Goal: Task Accomplishment & Management: Complete application form

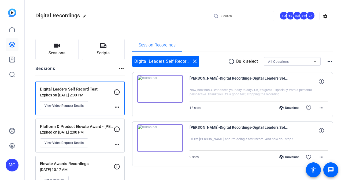
scroll to position [13, 0]
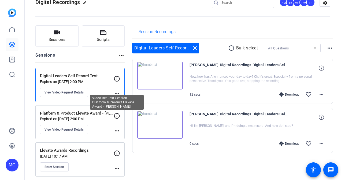
click at [117, 116] on icon at bounding box center [117, 116] width 6 height 6
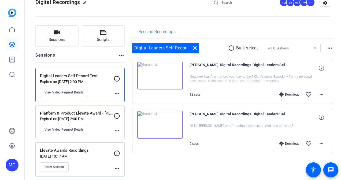
click at [118, 132] on mat-icon "more_horiz" at bounding box center [117, 131] width 6 height 6
click at [118, 132] on div at bounding box center [170, 90] width 341 height 180
click at [116, 115] on icon at bounding box center [117, 116] width 6 height 6
click at [85, 112] on p "Platform & Product Elevate Award - [PERSON_NAME]" at bounding box center [77, 114] width 74 height 6
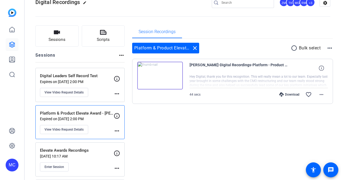
click at [115, 93] on mat-icon "more_horiz" at bounding box center [117, 94] width 6 height 6
click at [72, 93] on div at bounding box center [170, 90] width 341 height 180
click at [72, 93] on span "View Video Request Details" at bounding box center [63, 92] width 39 height 4
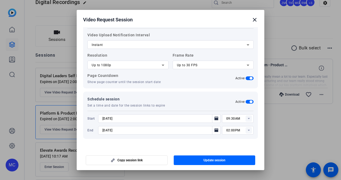
scroll to position [157, 0]
click at [161, 65] on icon at bounding box center [163, 65] width 6 height 6
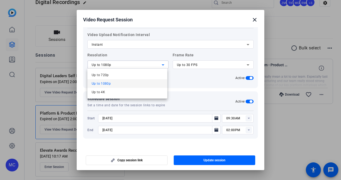
click at [161, 65] on div at bounding box center [170, 90] width 341 height 180
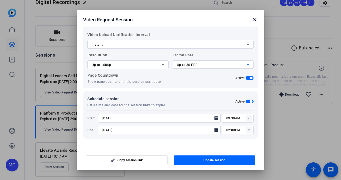
click at [246, 65] on icon at bounding box center [247, 65] width 3 height 1
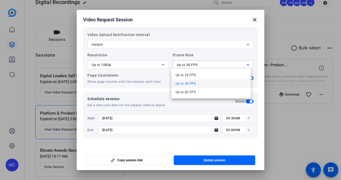
click at [245, 65] on div at bounding box center [170, 90] width 341 height 180
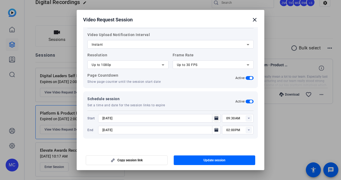
click at [214, 117] on icon "Open calendar" at bounding box center [216, 118] width 4 height 6
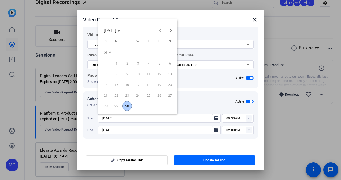
click at [127, 104] on span "30" at bounding box center [127, 106] width 10 height 10
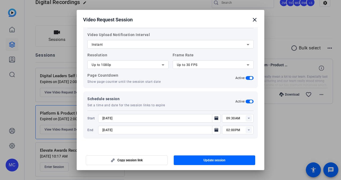
type input "[DATE]"
click at [215, 131] on icon "Open calendar" at bounding box center [216, 130] width 4 height 4
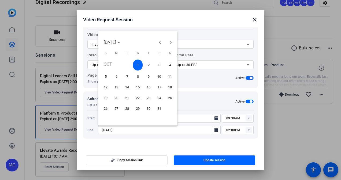
click at [161, 110] on span "31" at bounding box center [159, 109] width 10 height 10
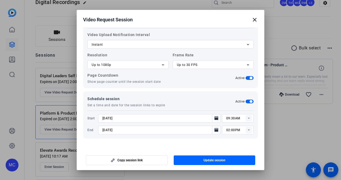
type input "[DATE]"
click at [245, 130] on rect at bounding box center [248, 130] width 6 height 6
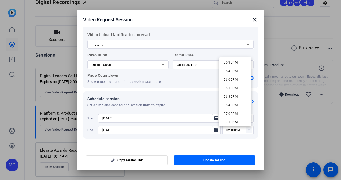
scroll to position [600, 0]
click at [229, 80] on span "06:00PM" at bounding box center [230, 80] width 14 height 4
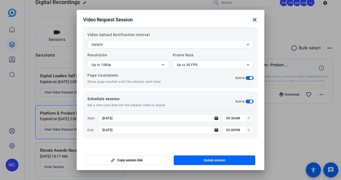
type input "06:00PM"
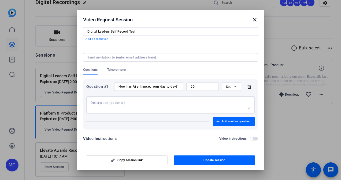
scroll to position [16, 0]
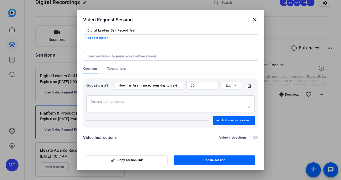
click at [203, 84] on input "50" at bounding box center [202, 86] width 24 height 4
drag, startPoint x: 203, startPoint y: 84, endPoint x: 182, endPoint y: 86, distance: 22.0
click at [182, 86] on div "Question #1 How has Ai enhanced your day to day? 50 Sec" at bounding box center [170, 85] width 168 height 9
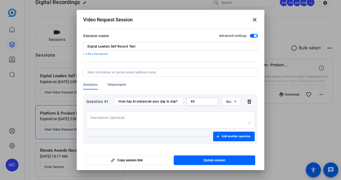
type input "40"
click at [149, 47] on input "Digital Leaders Self Record Test" at bounding box center [170, 46] width 166 height 4
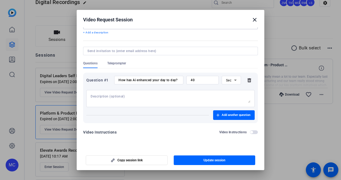
scroll to position [23, 0]
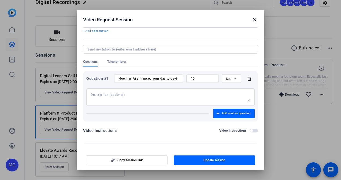
type input "Digital & Technology Leaders Offsite"
drag, startPoint x: 118, startPoint y: 77, endPoint x: 170, endPoint y: 77, distance: 52.7
click at [170, 77] on div "How has Ai enhanced your day to day?" at bounding box center [148, 78] width 69 height 9
click at [170, 78] on input "How has Ai enhanced your day to day?" at bounding box center [148, 79] width 61 height 4
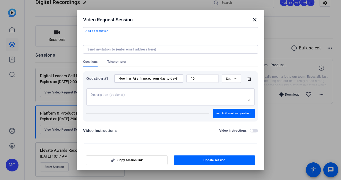
click at [170, 78] on input "How has Ai enhanced your day to day?" at bounding box center [148, 79] width 61 height 4
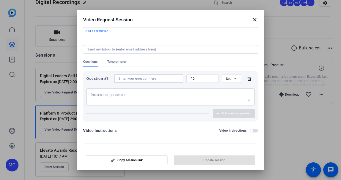
scroll to position [0, 0]
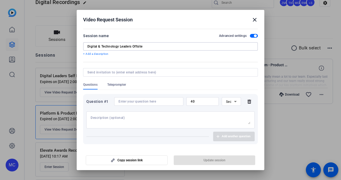
click at [156, 46] on input "Digital & Technology Leaders Offsite" at bounding box center [170, 46] width 166 height 4
drag, startPoint x: 156, startPoint y: 46, endPoint x: 82, endPoint y: 40, distance: 73.6
click at [82, 40] on mat-dialog-content "Session name Advanced settings Digital & Technology Leaders Offsite + Add a des…" at bounding box center [170, 85] width 187 height 117
paste input "Offsite Message Recording"
type input "Digital & Technology Offsite Message Recording"
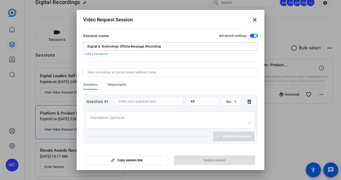
click at [97, 116] on textarea at bounding box center [170, 120] width 160 height 9
click at [126, 102] on input at bounding box center [148, 102] width 61 height 4
paste input "In your own words, what excites you most about our new Digital Strategy and Ope…"
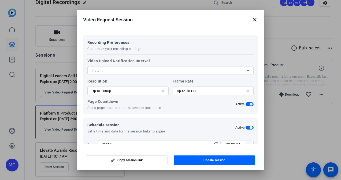
scroll to position [157, 0]
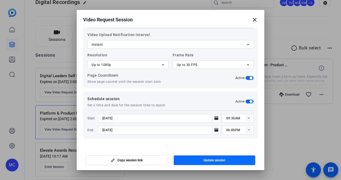
type input "In your own words, what excites you most about our new Digital Strategy and Ope…"
click at [184, 163] on span "button" at bounding box center [214, 160] width 82 height 13
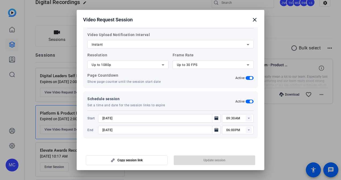
scroll to position [0, 0]
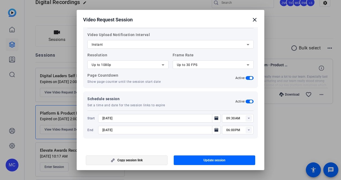
click at [142, 160] on span "Copy session link" at bounding box center [129, 160] width 25 height 4
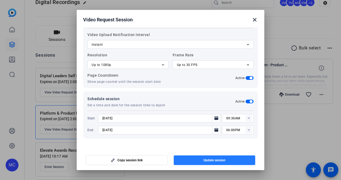
click at [189, 162] on span "button" at bounding box center [214, 160] width 82 height 13
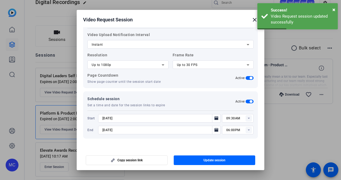
click at [252, 18] on mat-icon "close" at bounding box center [254, 20] width 6 height 6
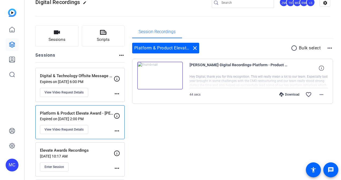
click at [102, 81] on p "Expires on [DATE] 6:00 PM" at bounding box center [77, 82] width 74 height 4
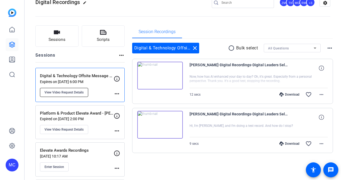
click at [77, 92] on span "View Video Request Details" at bounding box center [63, 92] width 39 height 4
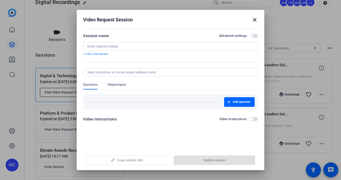
type input "Digital & Technology Offsite Message Recording"
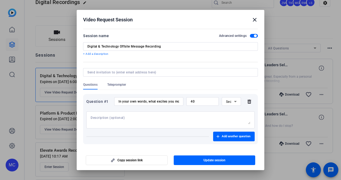
click at [255, 20] on mat-icon "close" at bounding box center [254, 20] width 6 height 6
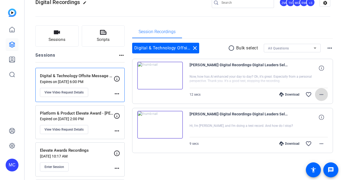
click at [318, 96] on mat-icon "more_horiz" at bounding box center [321, 95] width 6 height 6
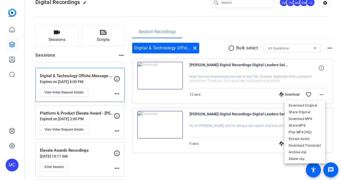
click at [67, 92] on div at bounding box center [170, 90] width 341 height 180
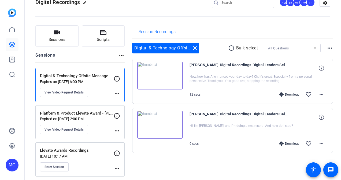
click at [67, 92] on span "View Video Request Details" at bounding box center [63, 92] width 39 height 4
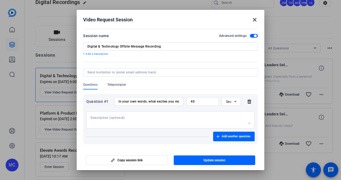
click at [130, 98] on div "In your own words, what excites you most about our new Digital Strategy and Ope…" at bounding box center [148, 101] width 61 height 9
click at [121, 101] on input "In your own words, what excites you most about our new Digital Strategy and Ope…" at bounding box center [148, 102] width 61 height 4
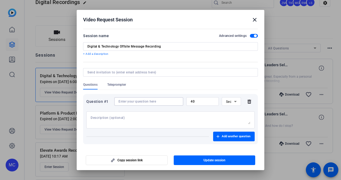
scroll to position [0, 0]
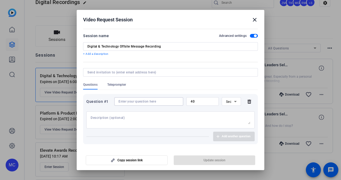
paste input "In your own words, what excites you most about our new Digital Strategy and Ope…"
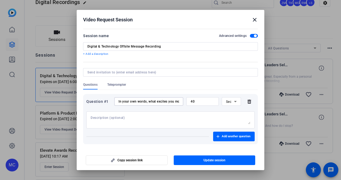
scroll to position [0, 234]
type input "In your own words, what excites you most about our new Digital Strategy and Ope…"
click at [188, 160] on span "button" at bounding box center [214, 160] width 82 height 13
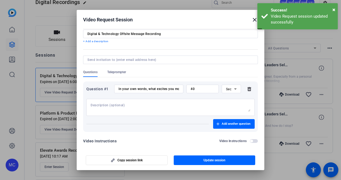
scroll to position [0, 0]
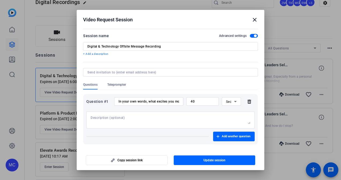
click at [254, 21] on mat-icon "close" at bounding box center [254, 20] width 6 height 6
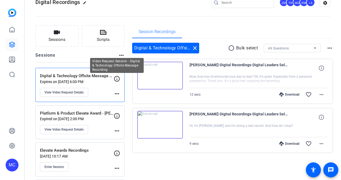
click at [116, 78] on icon at bounding box center [117, 79] width 6 height 6
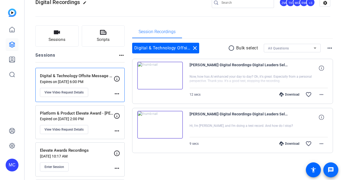
click at [331, 171] on mat-icon "message" at bounding box center [330, 170] width 6 height 6
click at [332, 171] on mat-icon "message" at bounding box center [330, 170] width 6 height 6
click at [314, 173] on mat-icon "accessibility" at bounding box center [313, 170] width 6 height 6
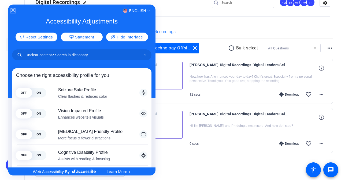
click at [12, 10] on icon "Close Accessibility Interface" at bounding box center [13, 11] width 4 height 4
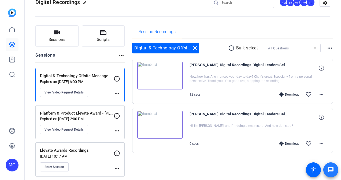
click at [332, 171] on mat-icon "message" at bounding box center [330, 170] width 6 height 6
click at [314, 173] on mat-icon "accessibility" at bounding box center [313, 170] width 6 height 6
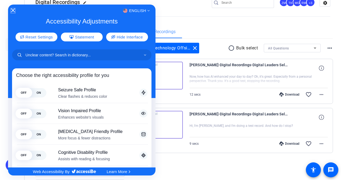
click at [14, 10] on icon "Close Accessibility Interface" at bounding box center [13, 11] width 4 height 4
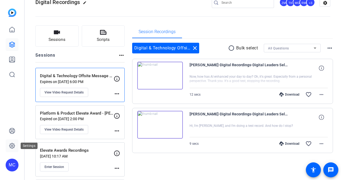
click at [13, 146] on icon at bounding box center [12, 146] width 6 height 6
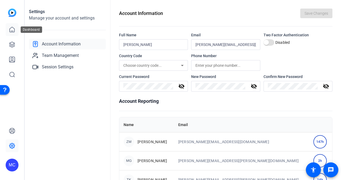
click at [14, 27] on icon at bounding box center [12, 30] width 6 height 6
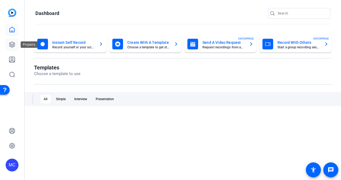
click at [10, 43] on icon at bounding box center [12, 44] width 6 height 6
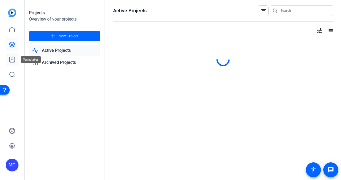
click at [13, 63] on link at bounding box center [12, 59] width 13 height 13
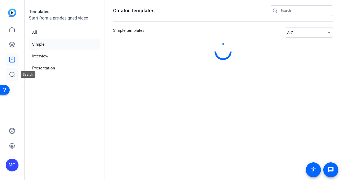
click at [13, 76] on icon at bounding box center [12, 74] width 6 height 6
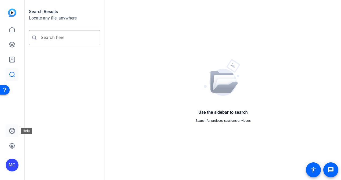
click at [11, 135] on link at bounding box center [12, 131] width 13 height 13
